Goal: Information Seeking & Learning: Learn about a topic

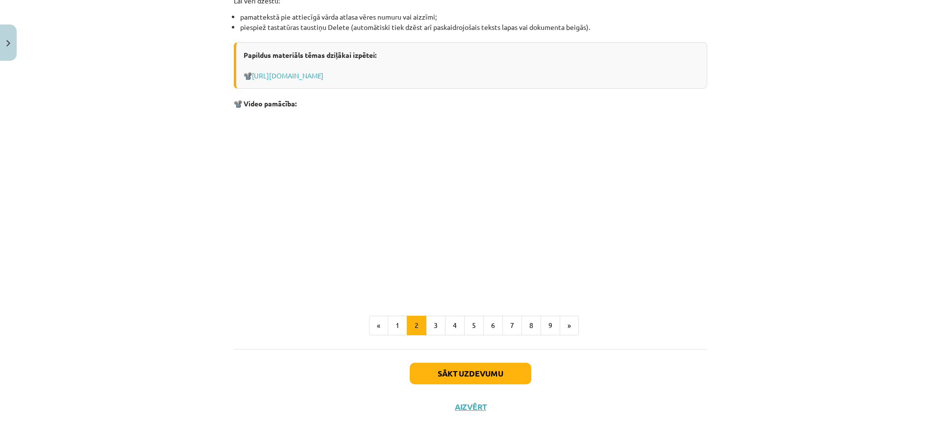
scroll to position [1129, 0]
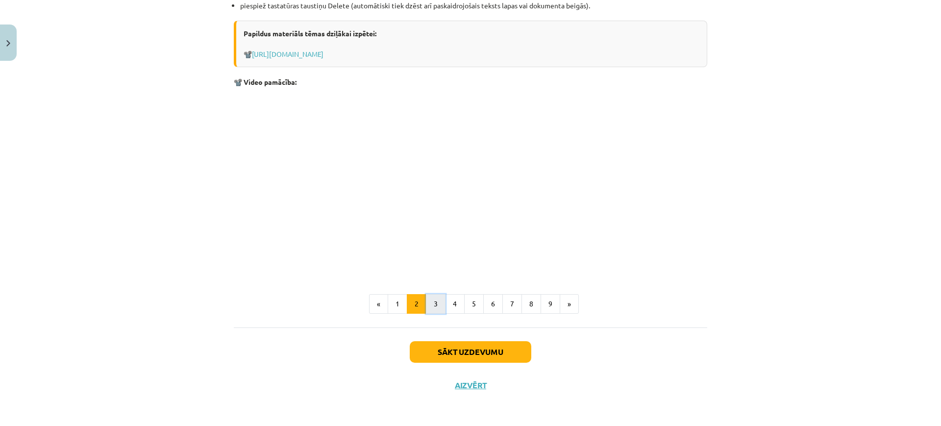
click at [427, 304] on button "3" at bounding box center [436, 304] width 20 height 20
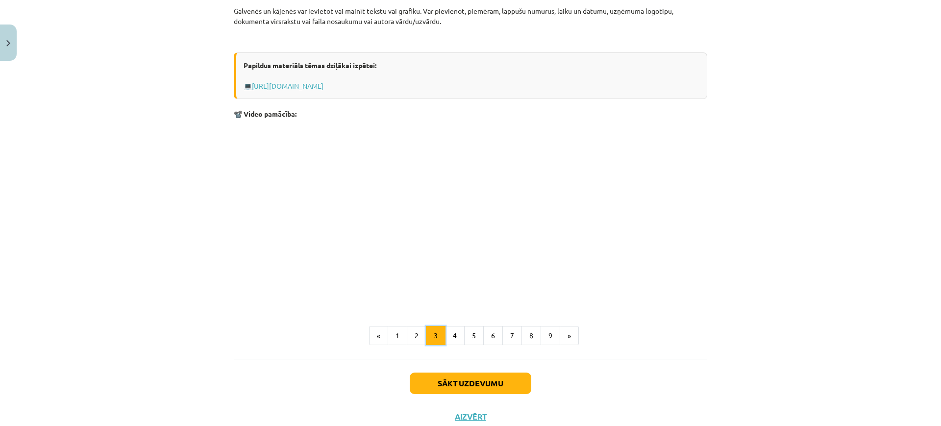
scroll to position [280, 0]
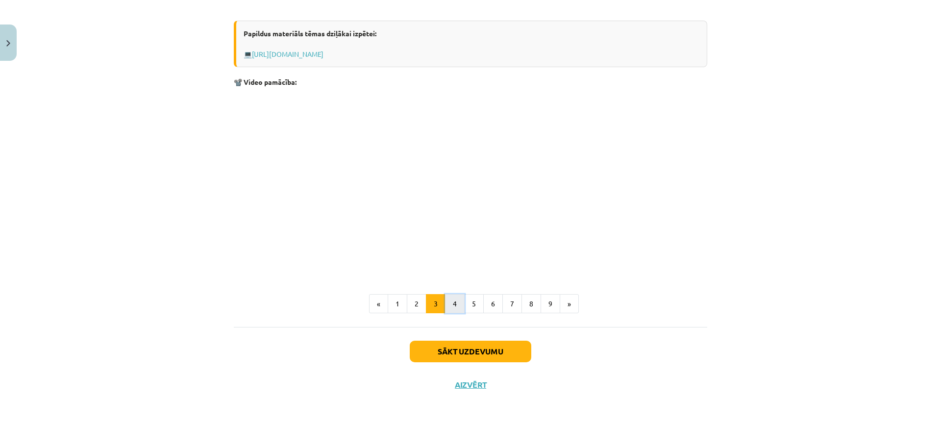
click at [449, 303] on button "4" at bounding box center [455, 304] width 20 height 20
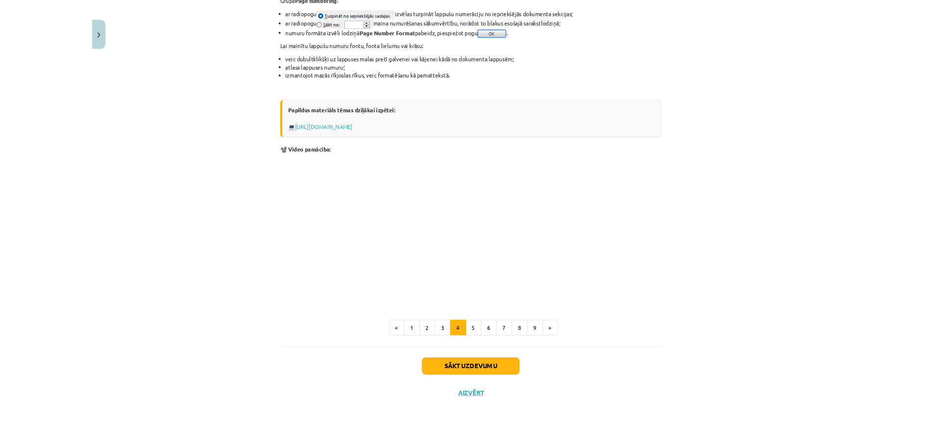
scroll to position [564, 0]
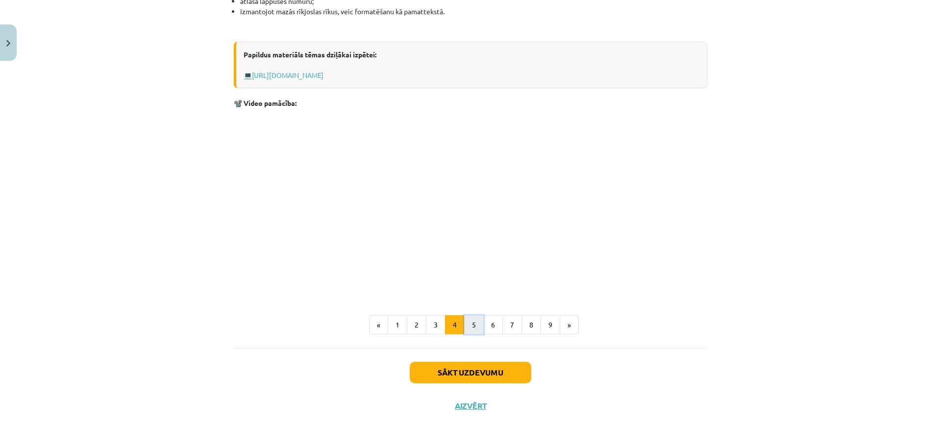
click at [470, 324] on button "5" at bounding box center [474, 325] width 20 height 20
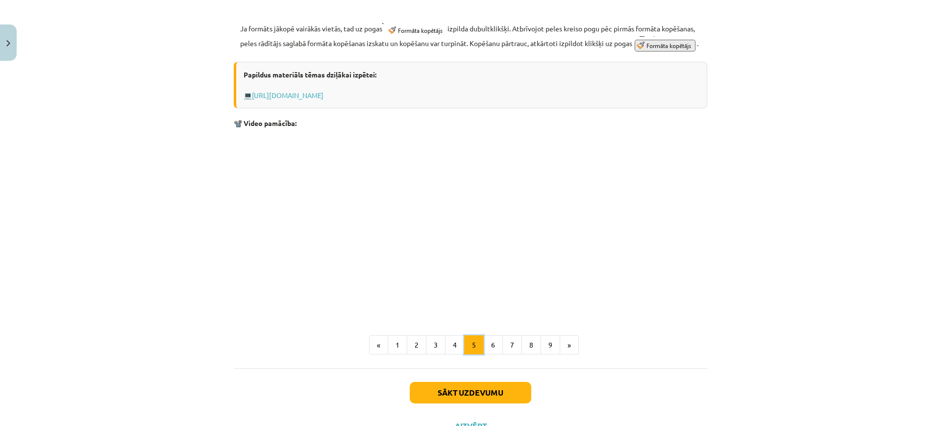
scroll to position [546, 0]
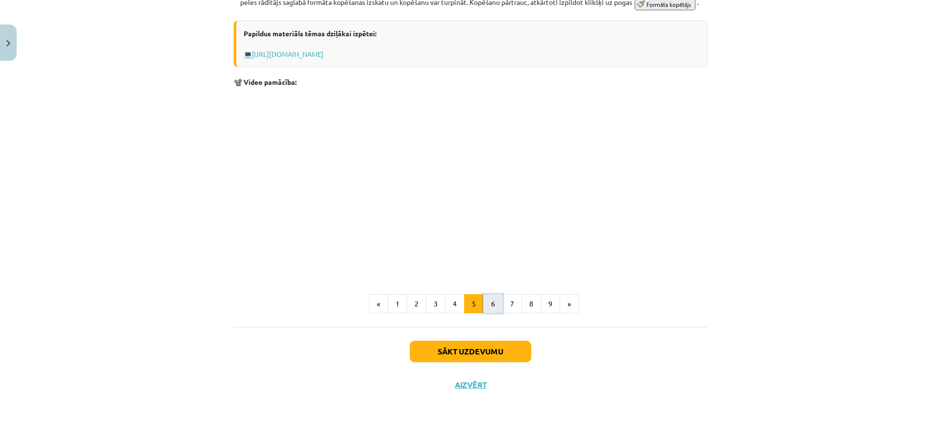
click at [492, 303] on button "6" at bounding box center [493, 304] width 20 height 20
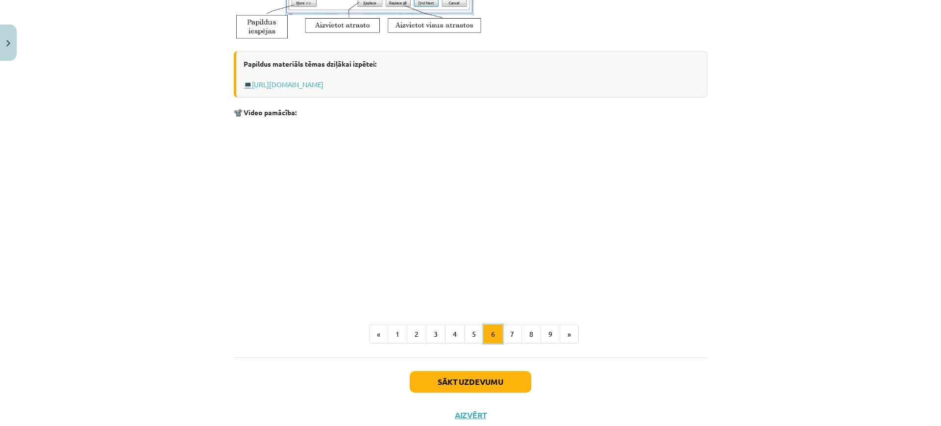
scroll to position [473, 0]
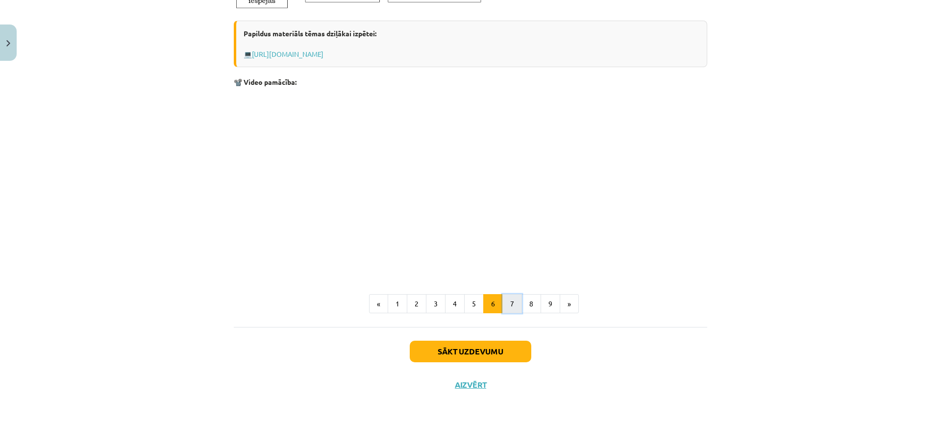
click at [503, 297] on button "7" at bounding box center [513, 304] width 20 height 20
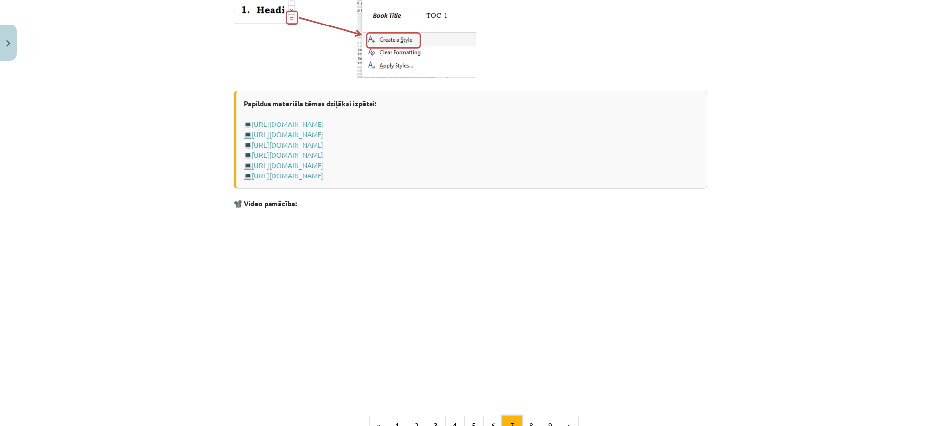
scroll to position [778, 0]
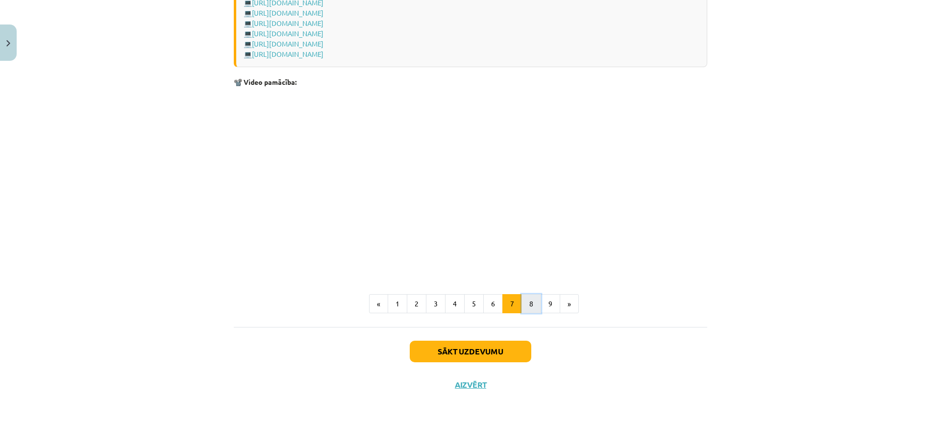
click at [527, 302] on button "8" at bounding box center [532, 304] width 20 height 20
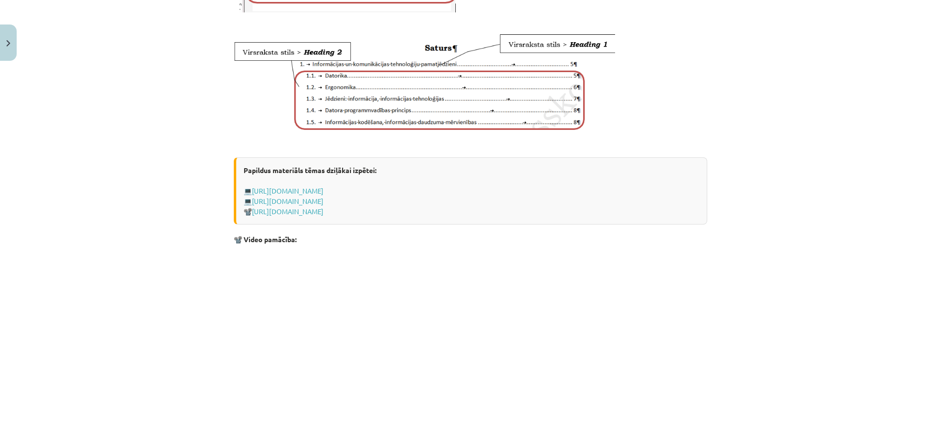
scroll to position [641, 0]
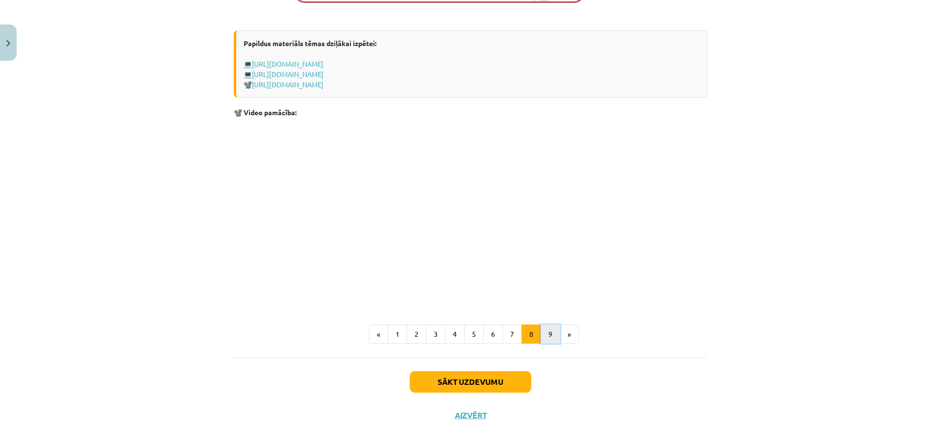
click at [548, 344] on button "9" at bounding box center [551, 335] width 20 height 20
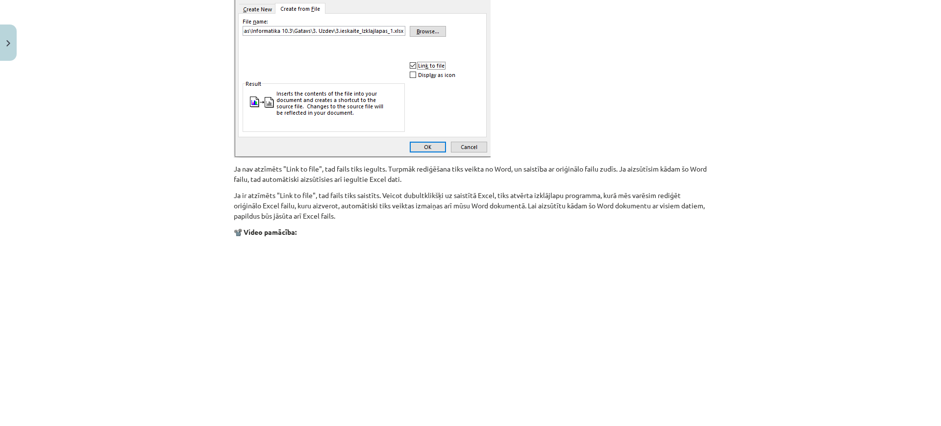
scroll to position [1008, 0]
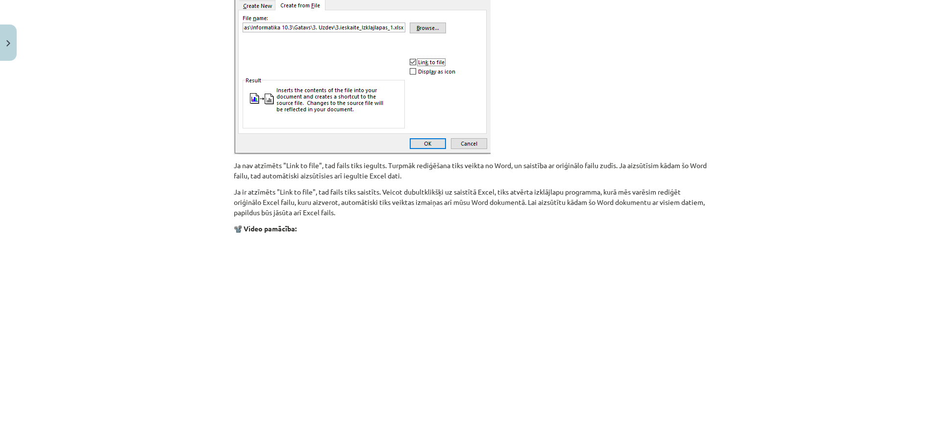
click at [129, 218] on div "Mācību tēma: Datorikas - 10. klases 1. ieskaites mācību materiāls #10 9. tēma –…" at bounding box center [470, 213] width 941 height 426
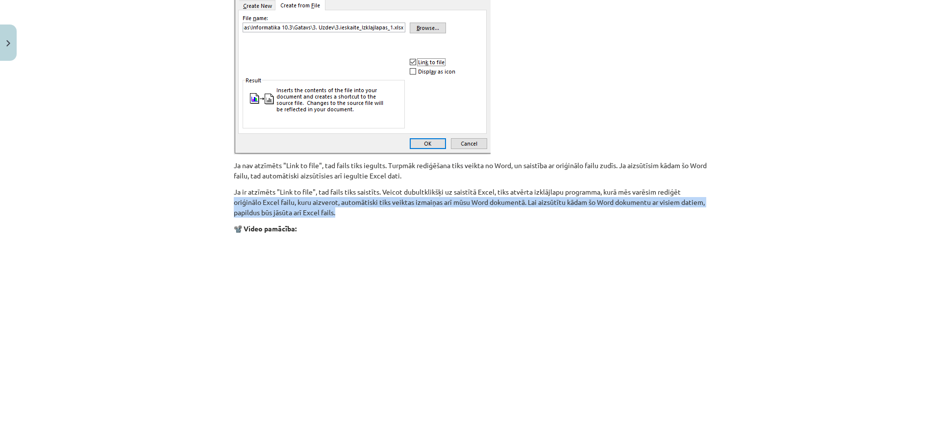
drag, startPoint x: 129, startPoint y: 218, endPoint x: 134, endPoint y: 206, distance: 12.7
click at [134, 206] on div "Mācību tēma: Datorikas - 10. klases 1. ieskaites mācību materiāls #10 9. tēma –…" at bounding box center [470, 213] width 941 height 426
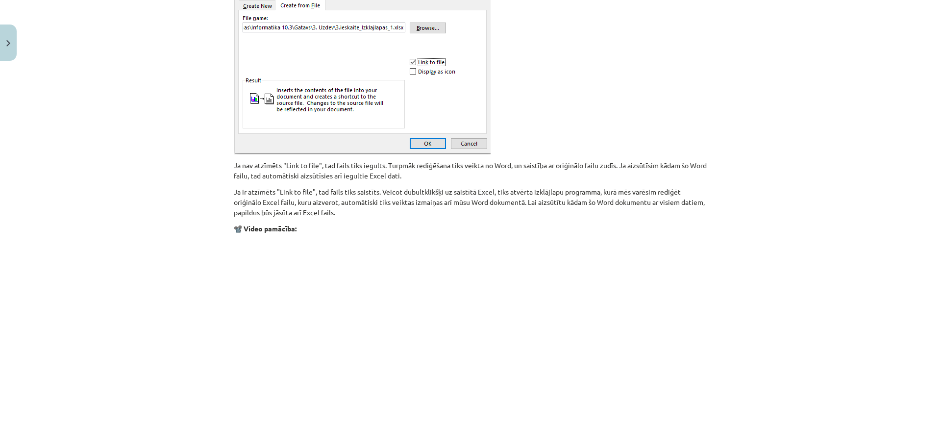
click at [120, 288] on div "Mācību tēma: Datorikas - 10. klases 1. ieskaites mācību materiāls #10 9. tēma –…" at bounding box center [470, 213] width 941 height 426
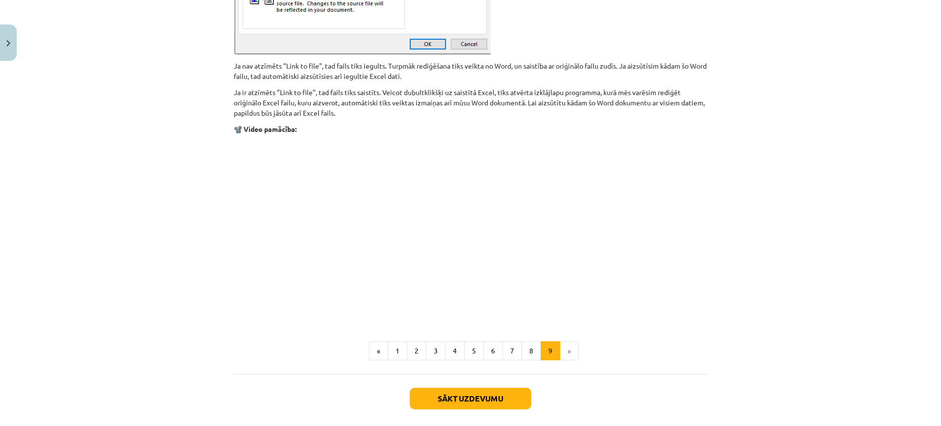
scroll to position [1108, 0]
click at [473, 394] on button "Sākt uzdevumu" at bounding box center [471, 398] width 122 height 22
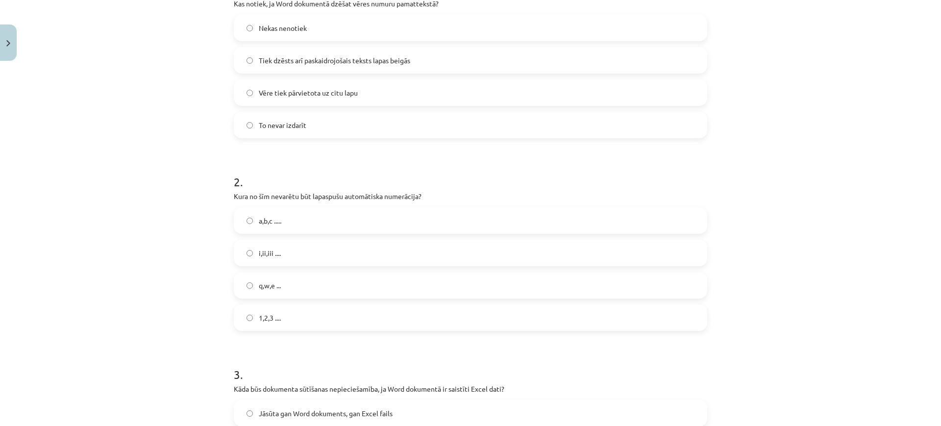
scroll to position [265, 0]
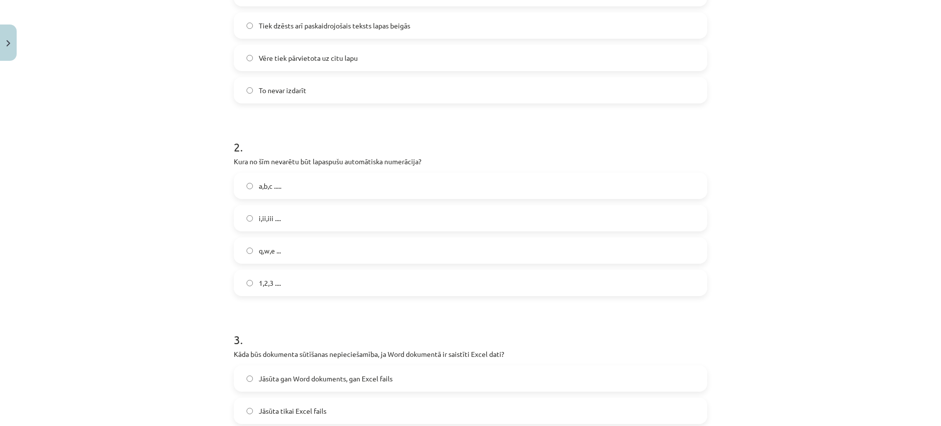
click at [243, 243] on label "q,w,e ..." at bounding box center [471, 250] width 472 height 25
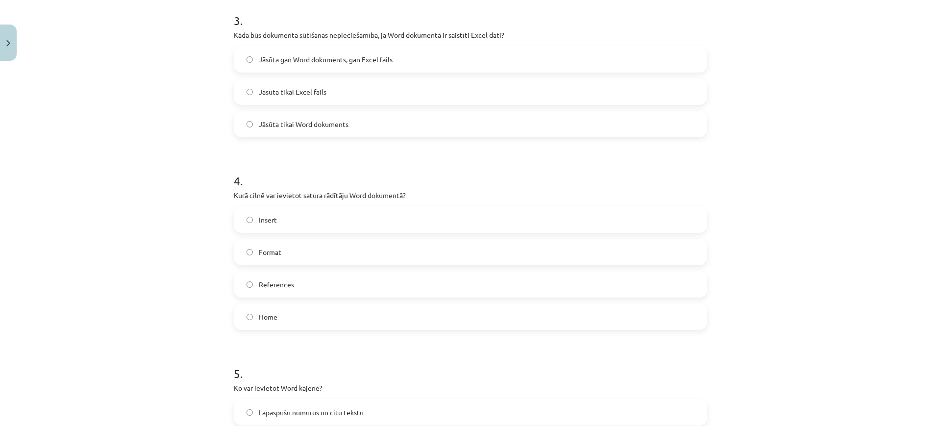
scroll to position [588, 0]
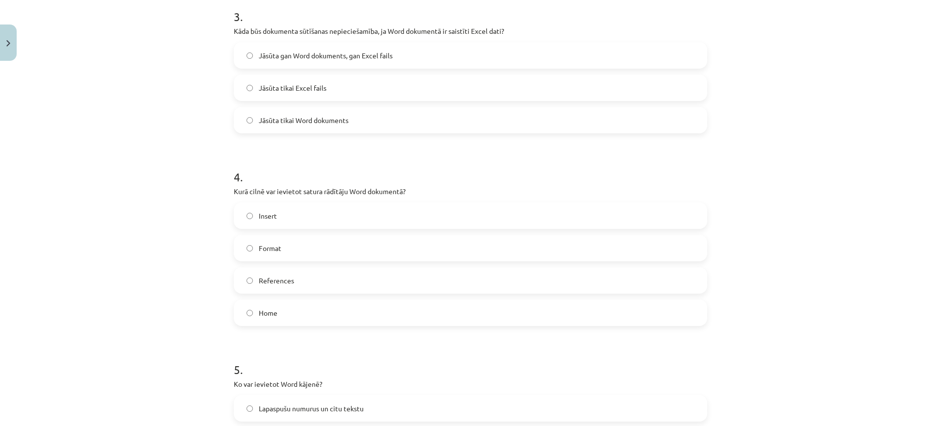
click at [239, 221] on label "Insert" at bounding box center [471, 215] width 472 height 25
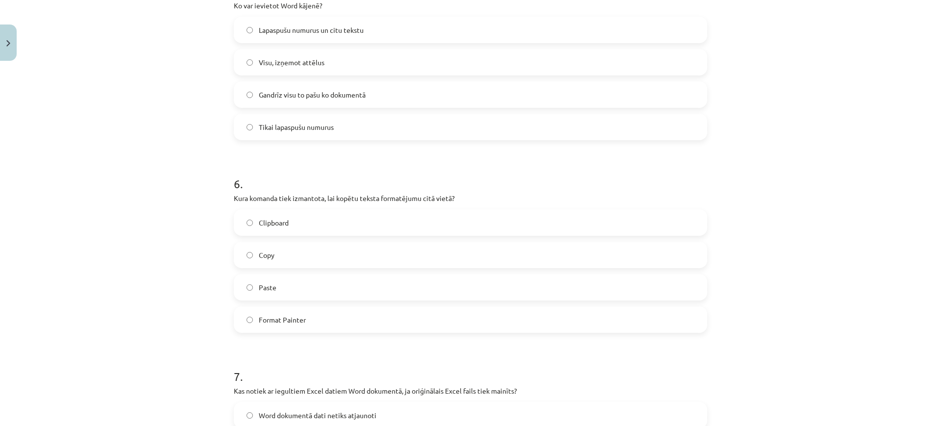
scroll to position [1014, 0]
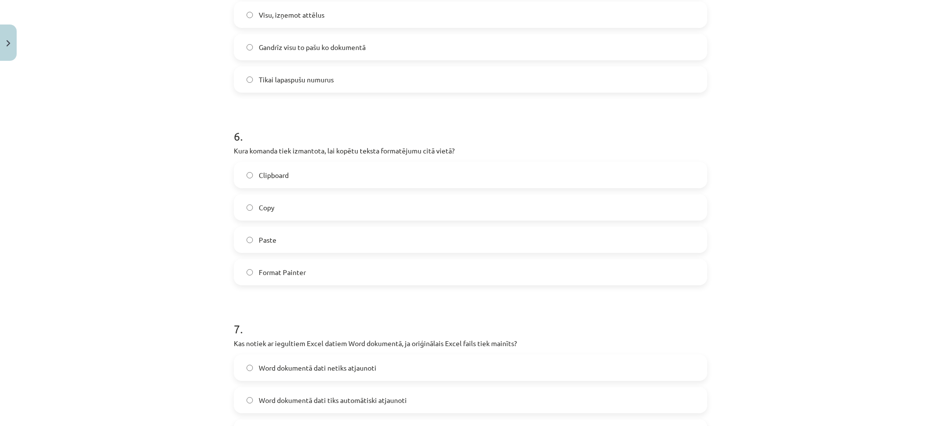
click at [249, 275] on label "Format Painter" at bounding box center [471, 272] width 472 height 25
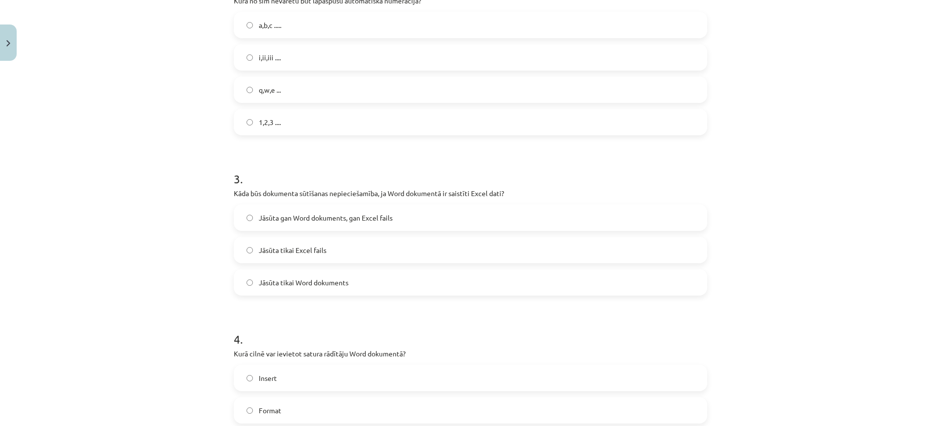
scroll to position [0, 0]
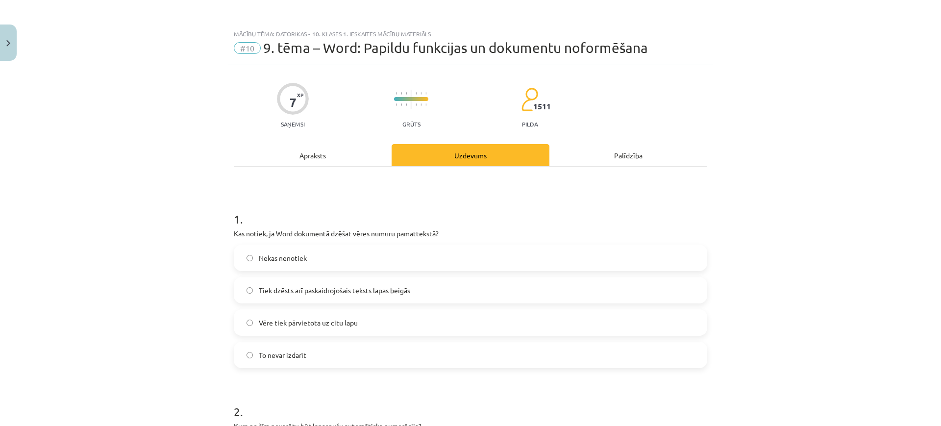
click at [289, 162] on div "Apraksts" at bounding box center [313, 155] width 158 height 22
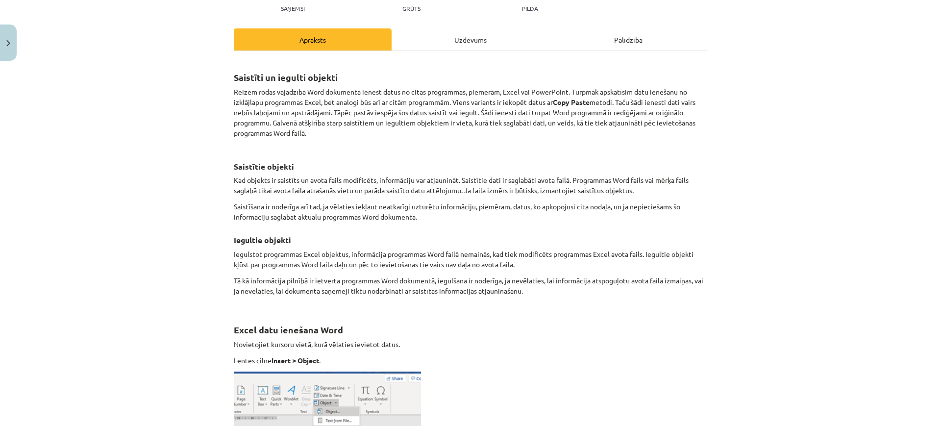
scroll to position [115, 0]
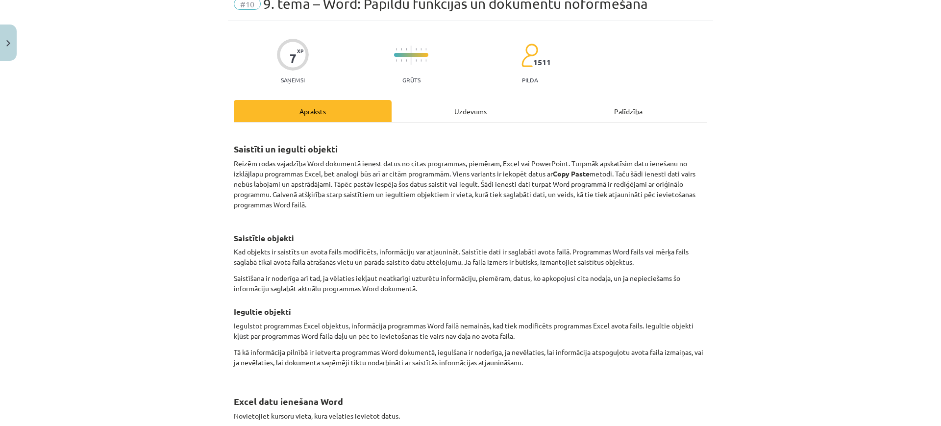
click at [477, 103] on div "Uzdevums" at bounding box center [471, 111] width 158 height 22
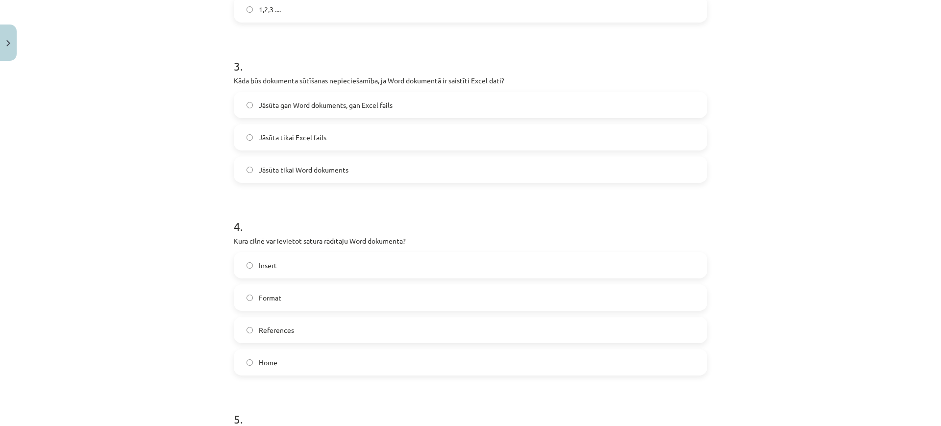
scroll to position [539, 0]
click at [244, 173] on label "Jāsūta tikai Word dokuments" at bounding box center [471, 168] width 472 height 25
click at [245, 112] on label "Jāsūta gan Word dokuments, gan Excel fails" at bounding box center [471, 104] width 472 height 25
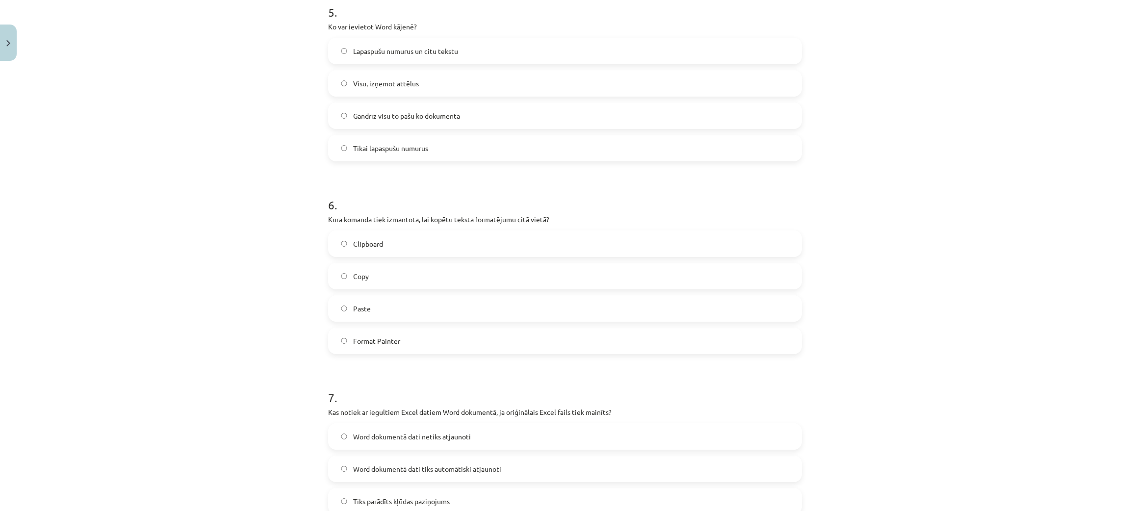
scroll to position [1062, 0]
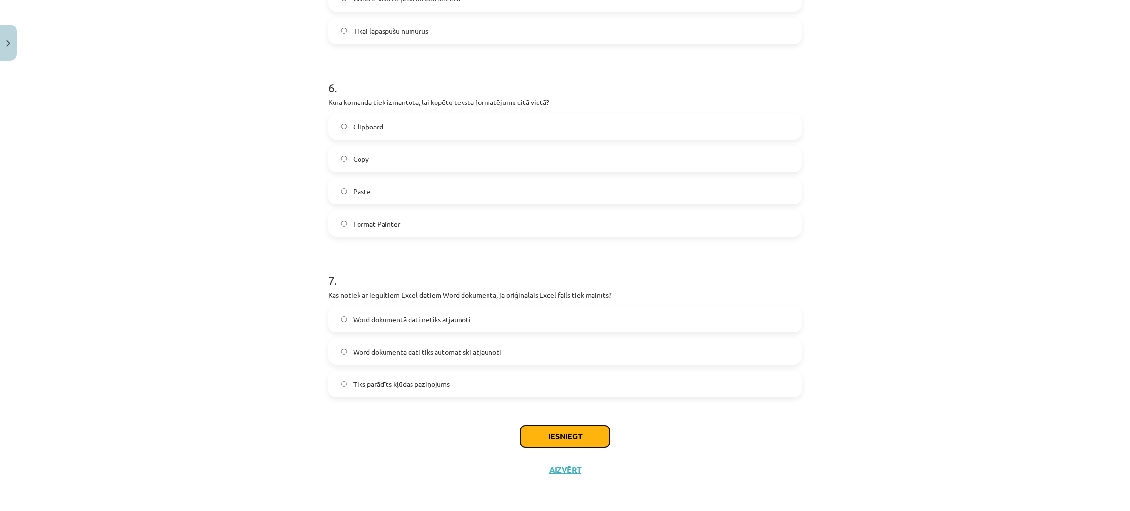
click at [549, 426] on button "Iesniegt" at bounding box center [564, 437] width 89 height 22
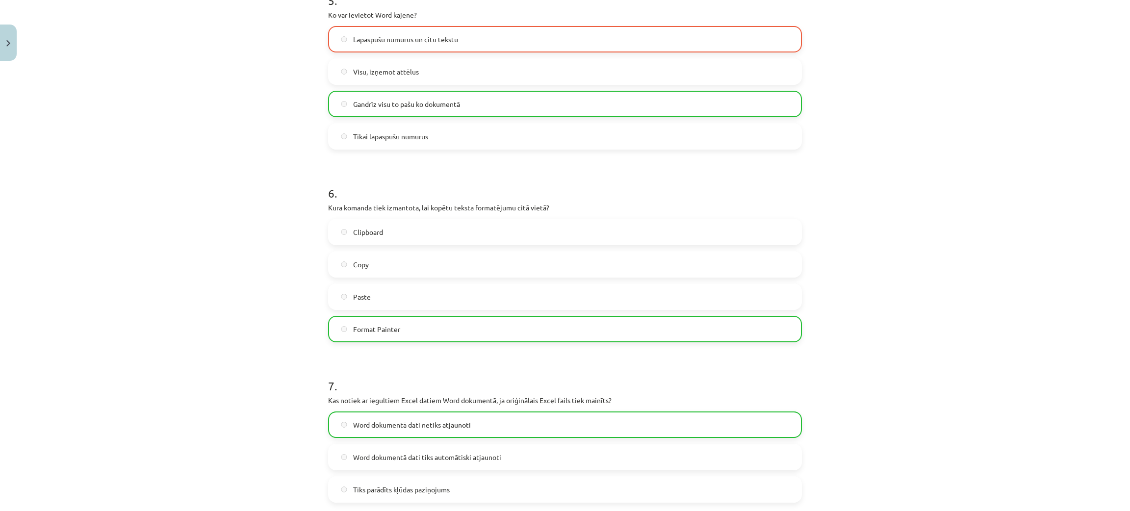
scroll to position [1093, 0]
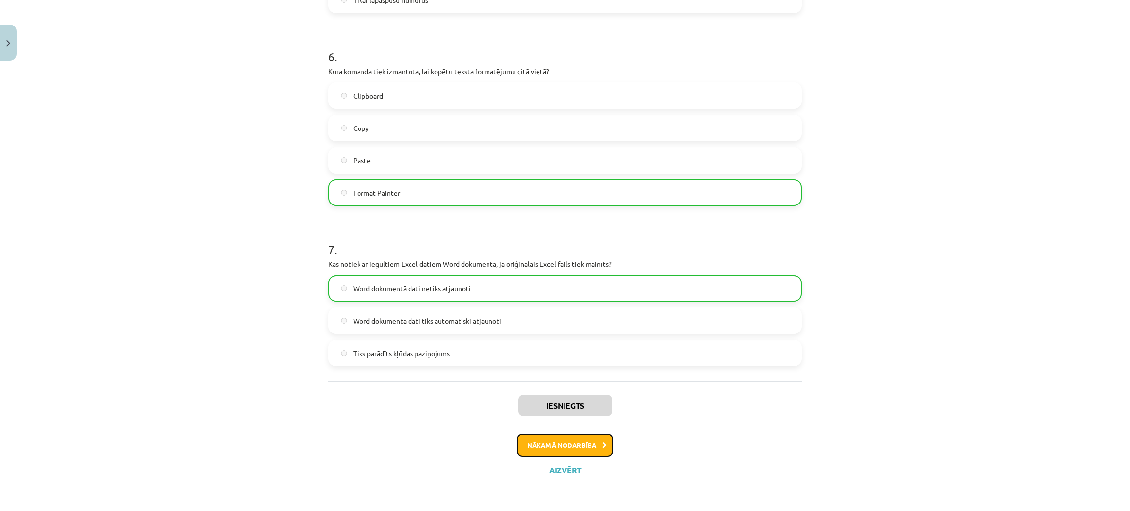
click at [523, 426] on button "Nākamā nodarbība" at bounding box center [565, 445] width 96 height 23
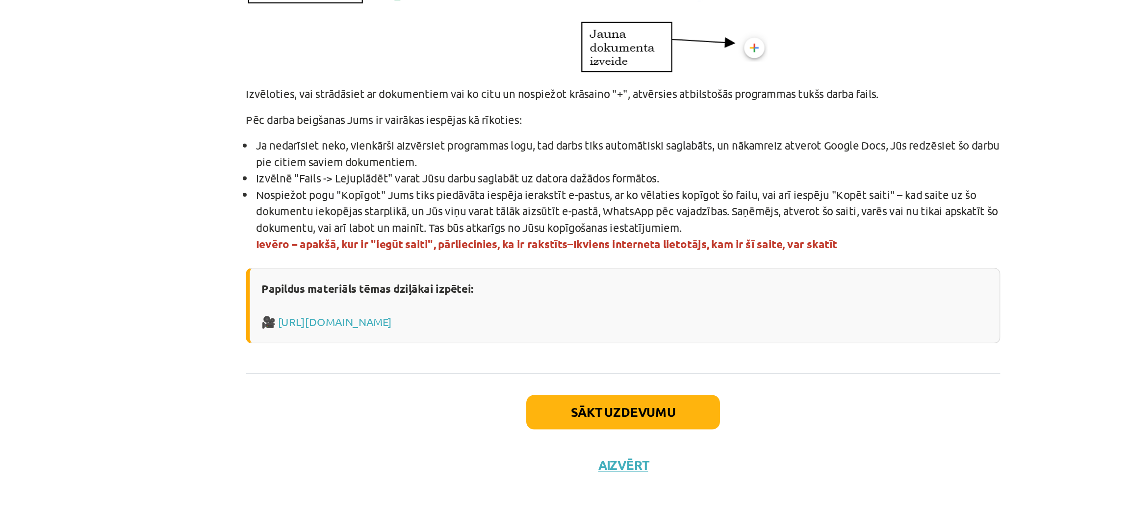
scroll to position [0, 0]
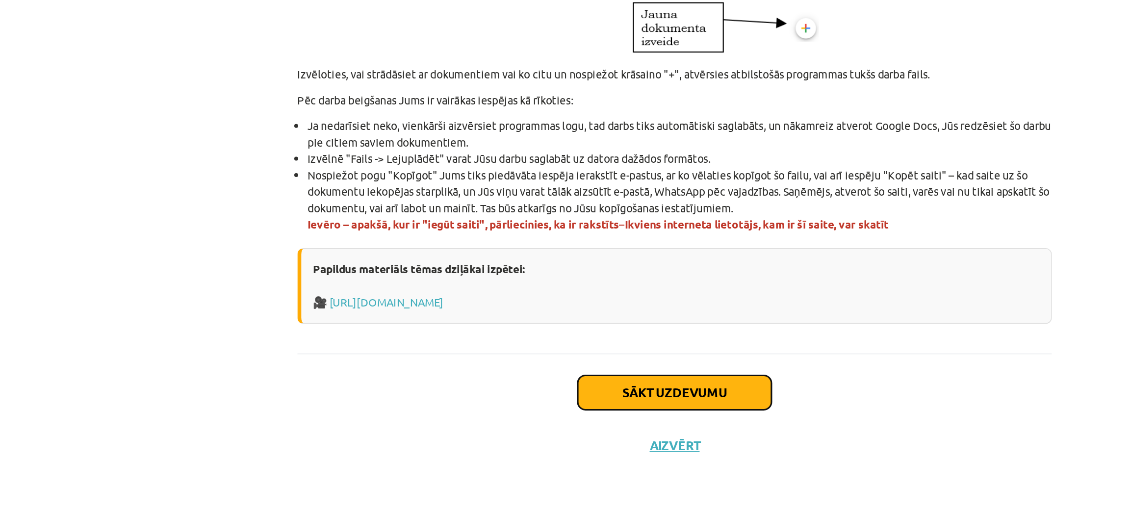
click at [560, 426] on button "Sākt uzdevumu" at bounding box center [565, 437] width 122 height 22
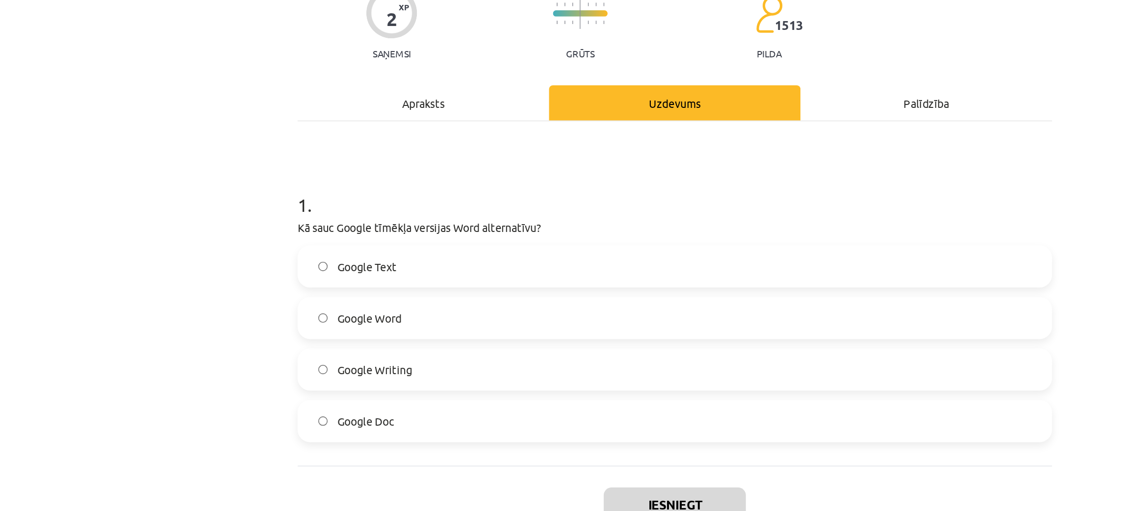
click at [341, 351] on label "Google Doc" at bounding box center [565, 355] width 472 height 25
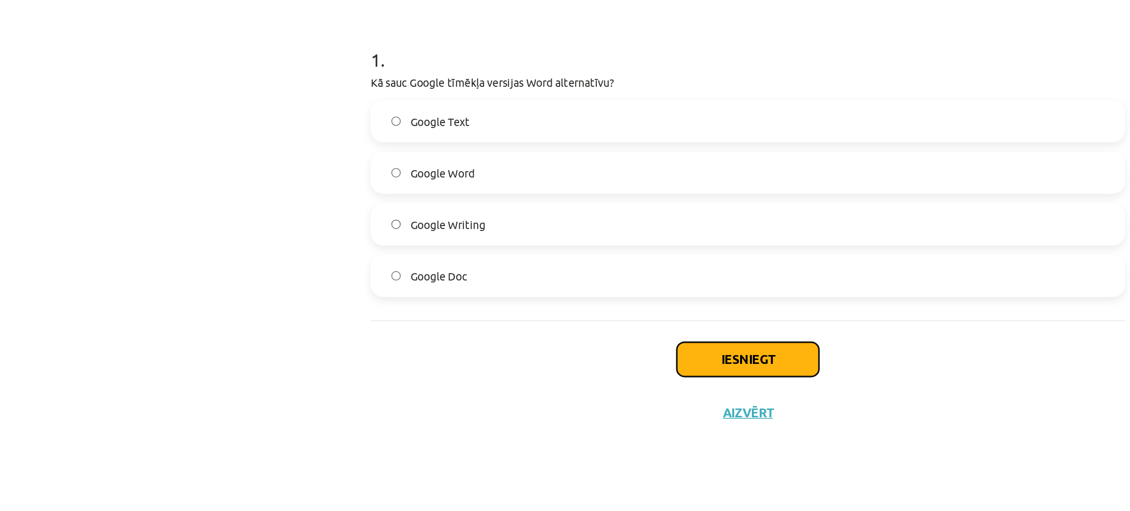
click at [542, 409] on button "Iesniegt" at bounding box center [564, 408] width 89 height 22
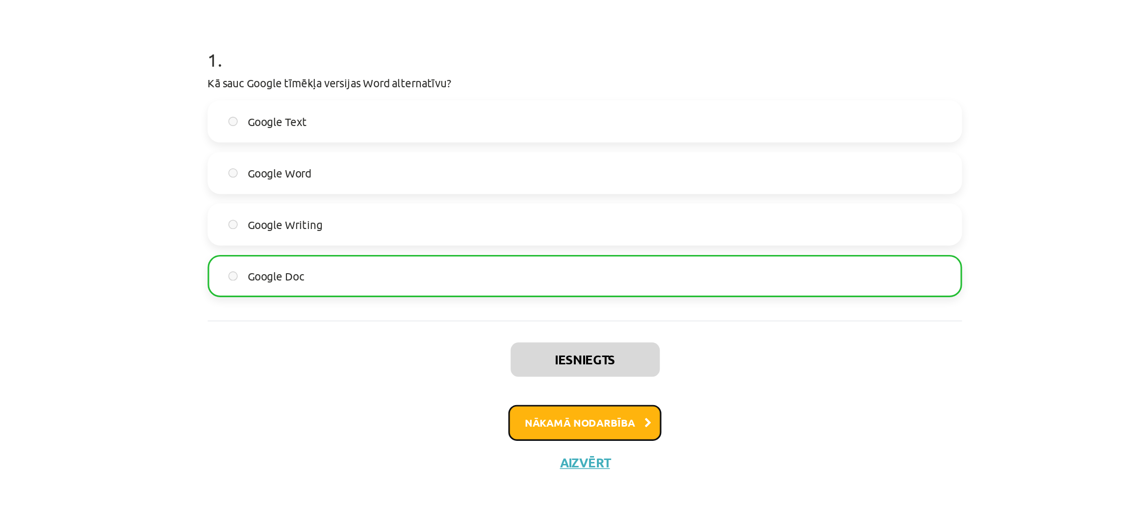
click at [594, 426] on button "Nākamā nodarbība" at bounding box center [565, 447] width 96 height 23
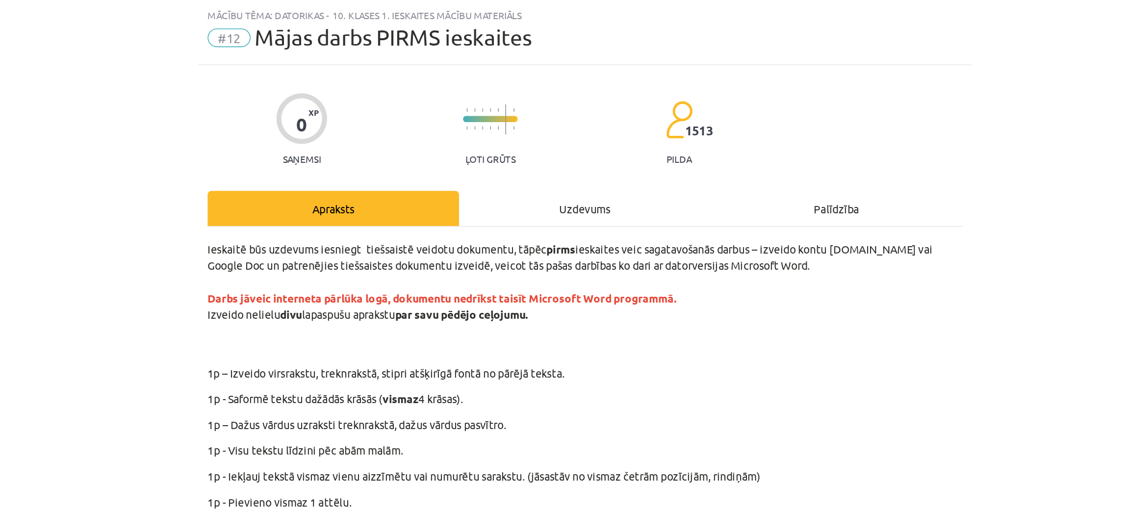
scroll to position [59, 0]
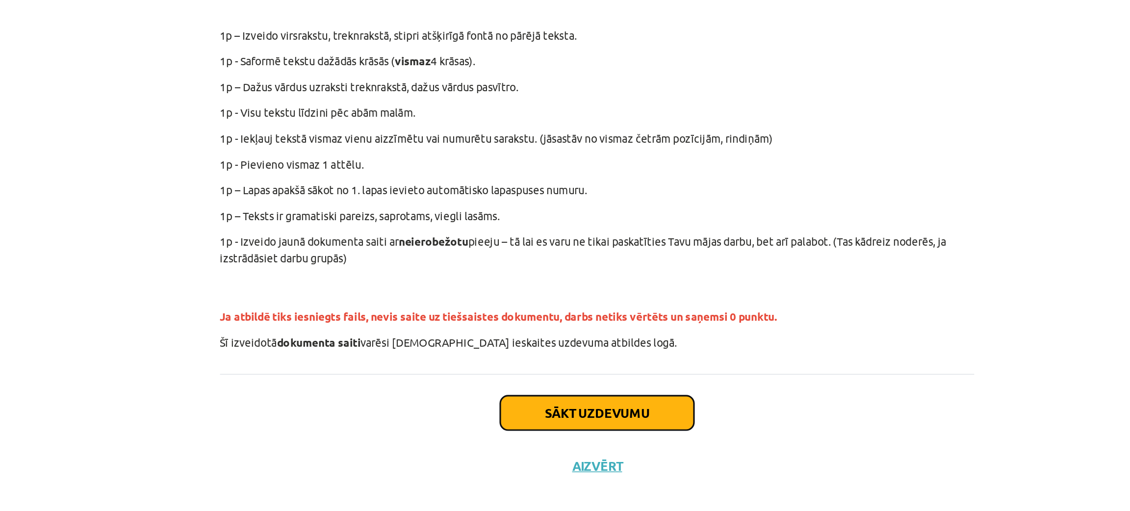
click at [524, 426] on button "Sākt uzdevumu" at bounding box center [565, 437] width 122 height 22
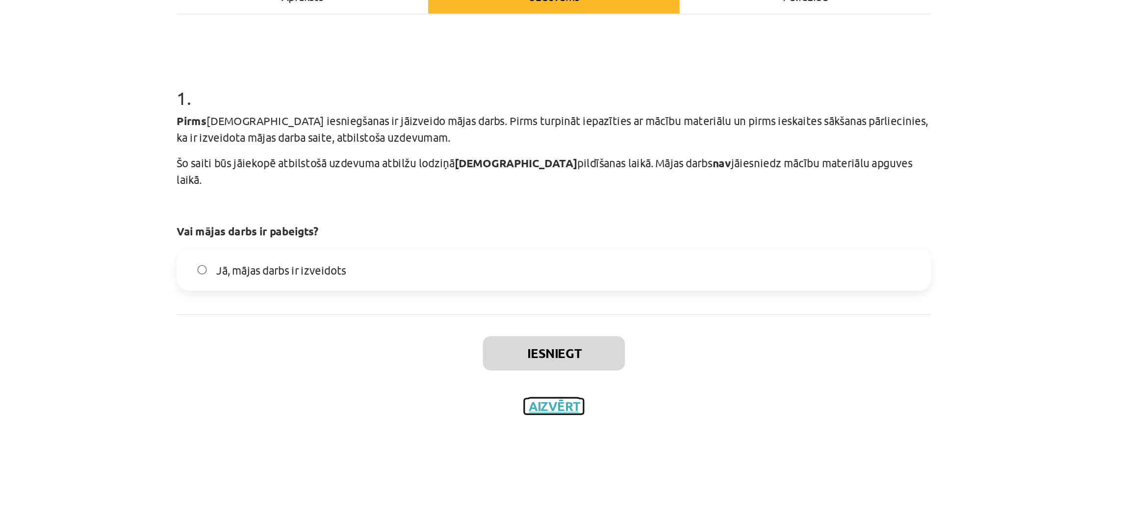
click at [571, 408] on button "Aizvērt" at bounding box center [564, 413] width 37 height 10
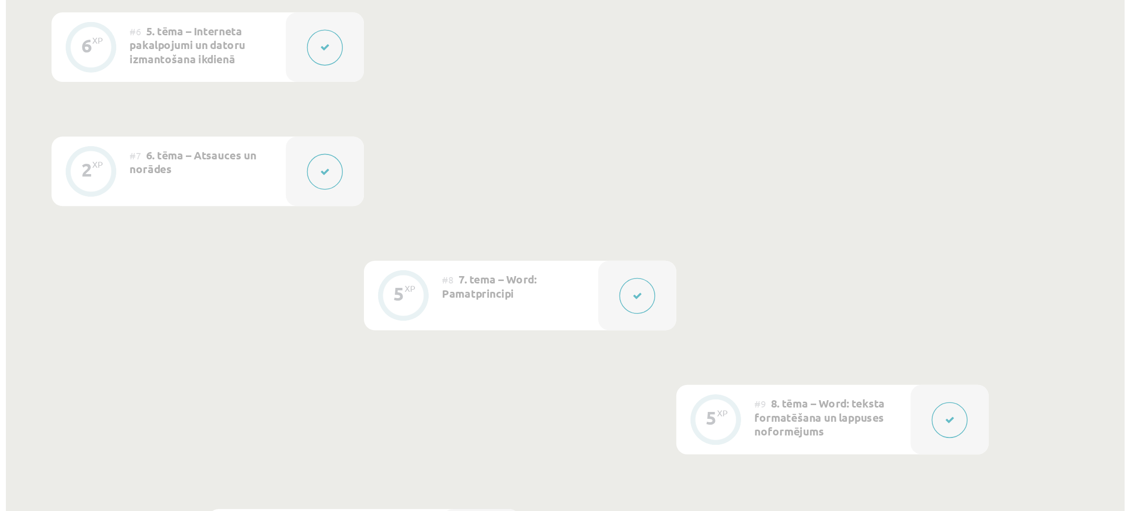
scroll to position [739, 0]
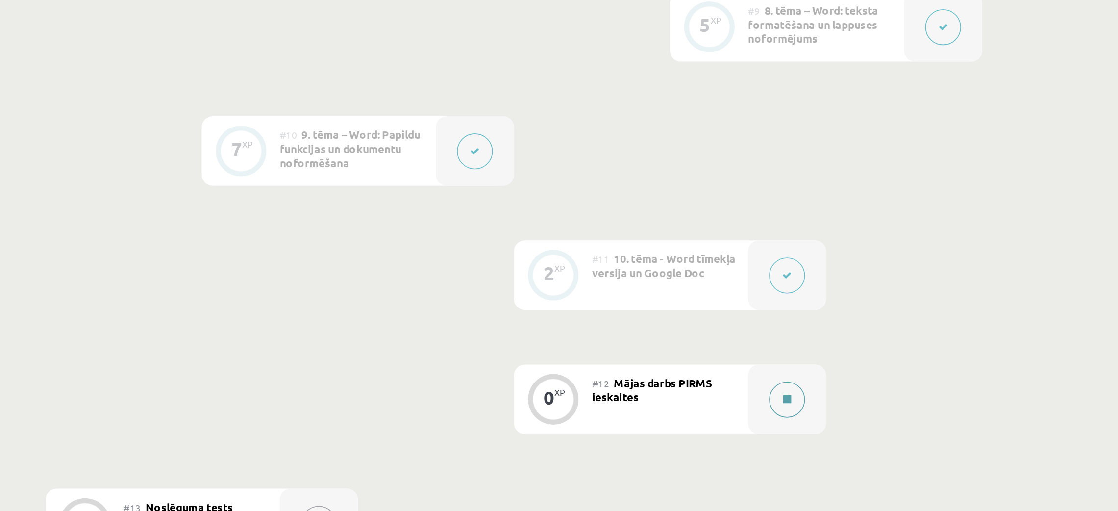
click at [655, 426] on button at bounding box center [652, 440] width 23 height 23
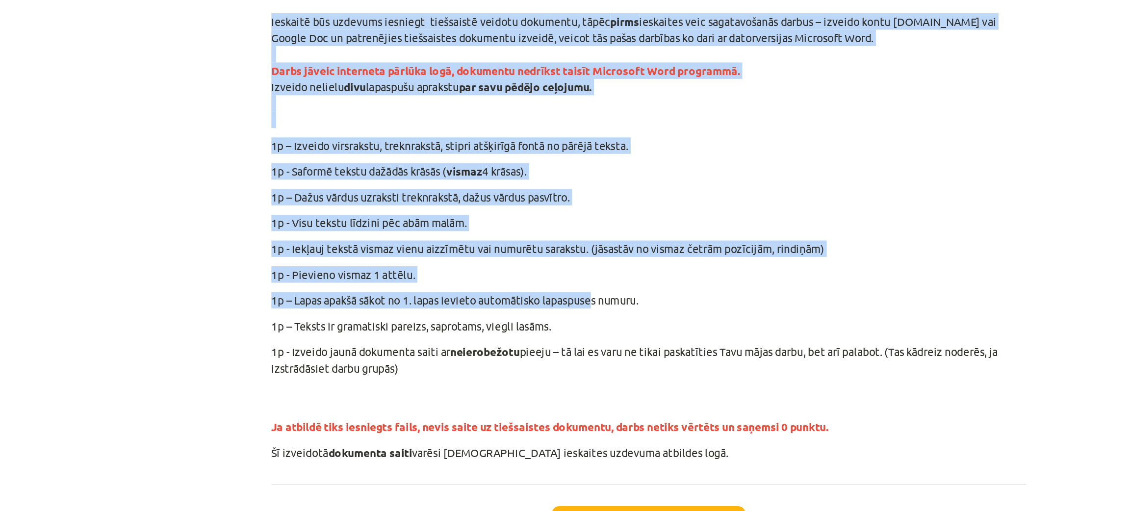
scroll to position [59, 0]
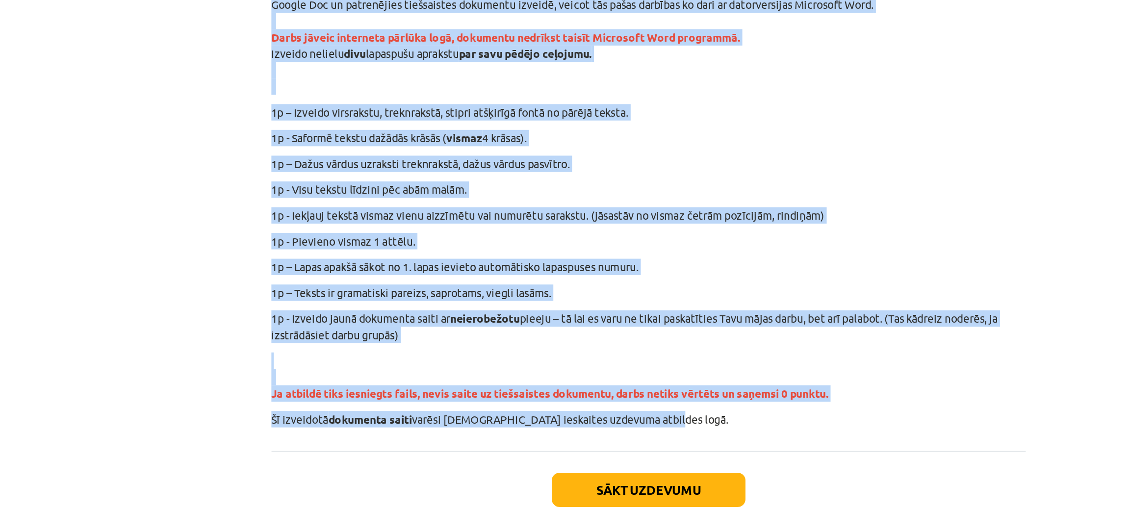
drag, startPoint x: 335, startPoint y: 180, endPoint x: 626, endPoint y: 386, distance: 356.0
click at [626, 386] on div "0 XP Saņemsi Ļoti grūts 1513 pilda Apraksts Uzdevums Palīdzība Ieskaitē būs uzd…" at bounding box center [564, 246] width 485 height 480
copy div "Loremips dol sitametc adipisci elitseddoe tempori utlaboree, dolor magna aliqua…"
